Goal: Transaction & Acquisition: Purchase product/service

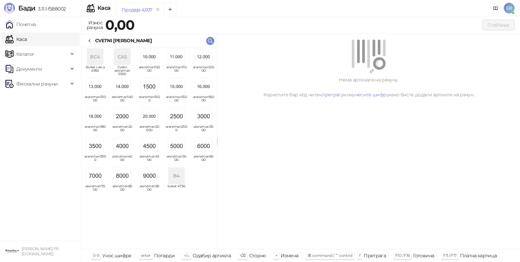
click at [122, 147] on img "grid" at bounding box center [122, 146] width 16 height 16
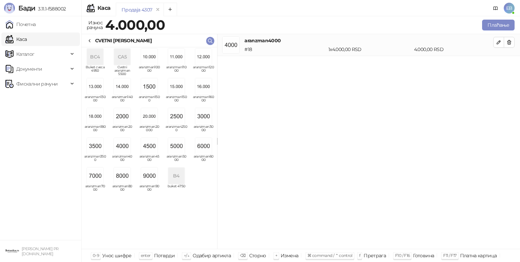
click at [94, 40] on div "CVETNI [PERSON_NAME]" at bounding box center [119, 40] width 65 height 7
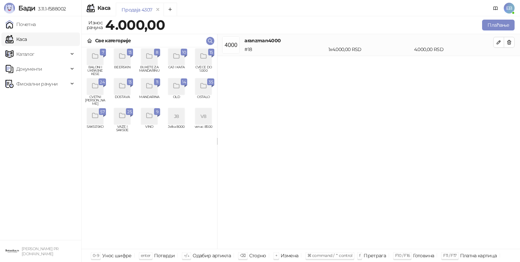
click at [207, 57] on icon "grid" at bounding box center [204, 56] width 8 height 8
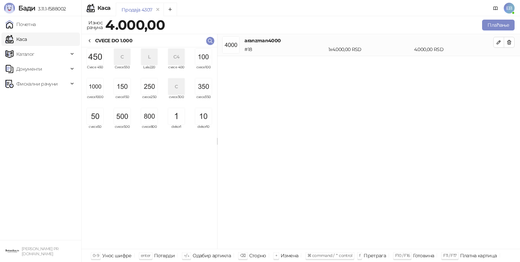
click at [206, 57] on img "grid" at bounding box center [203, 57] width 16 height 16
click at [206, 61] on img "grid" at bounding box center [203, 57] width 16 height 16
click at [207, 62] on img "grid" at bounding box center [203, 57] width 16 height 16
click at [498, 25] on button "Плаћање" at bounding box center [498, 25] width 32 height 11
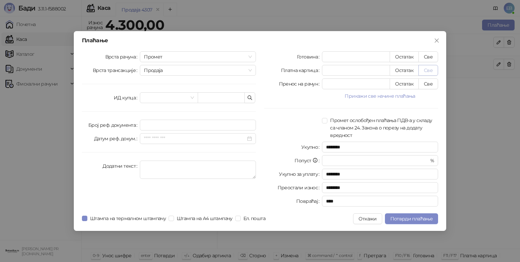
click at [424, 72] on button "Све" at bounding box center [428, 70] width 20 height 11
type input "****"
click at [424, 218] on span "Потврди плаћање" at bounding box center [411, 219] width 42 height 6
